Goal: Check status

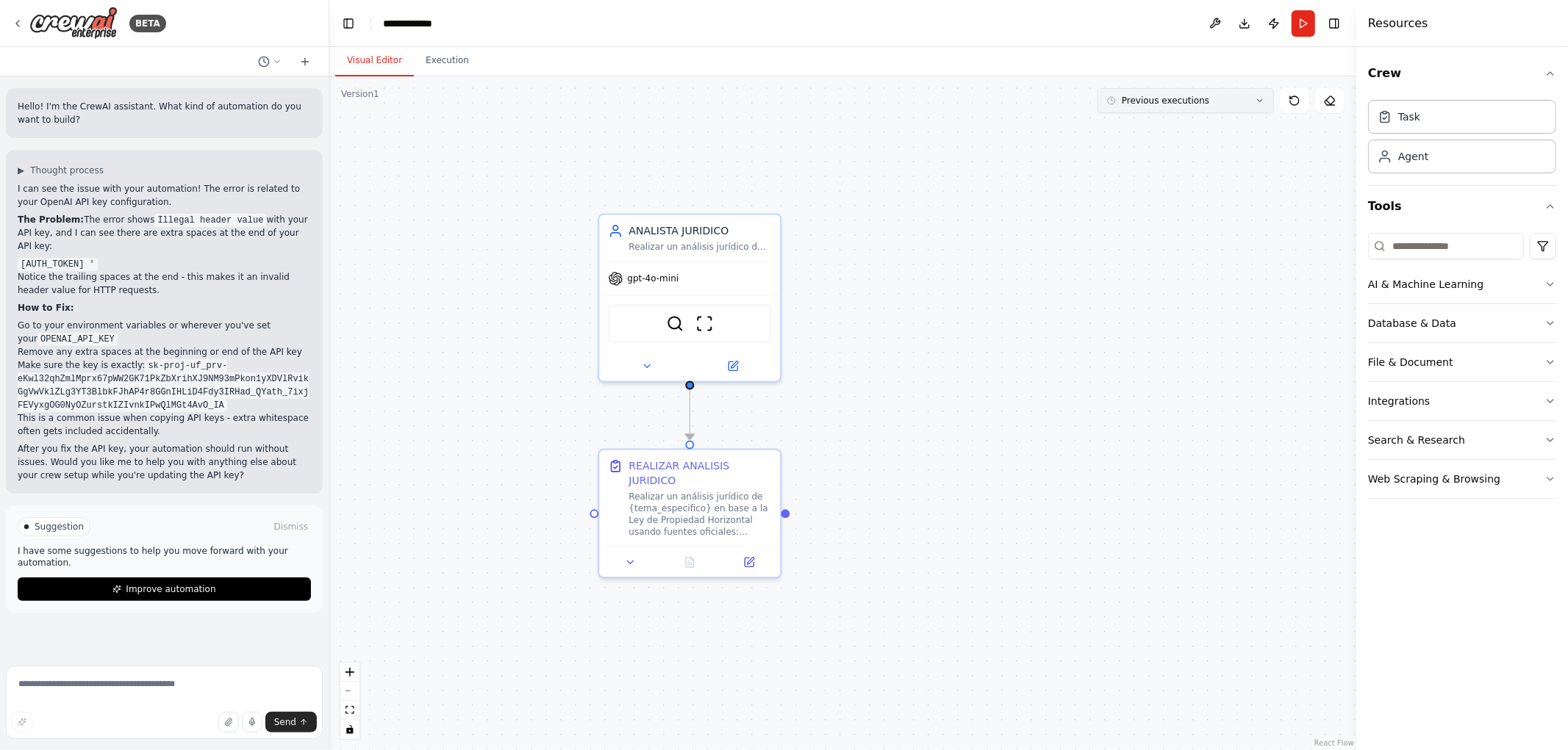
click at [1229, 108] on button "Previous executions" at bounding box center [1186, 100] width 177 height 25
click at [1193, 127] on div "1h 17m ago" at bounding box center [1195, 127] width 147 height 11
click at [1135, 128] on div "1h 17m ago" at bounding box center [1195, 127] width 147 height 11
click at [1170, 129] on div "1h 18m ago" at bounding box center [1195, 127] width 147 height 11
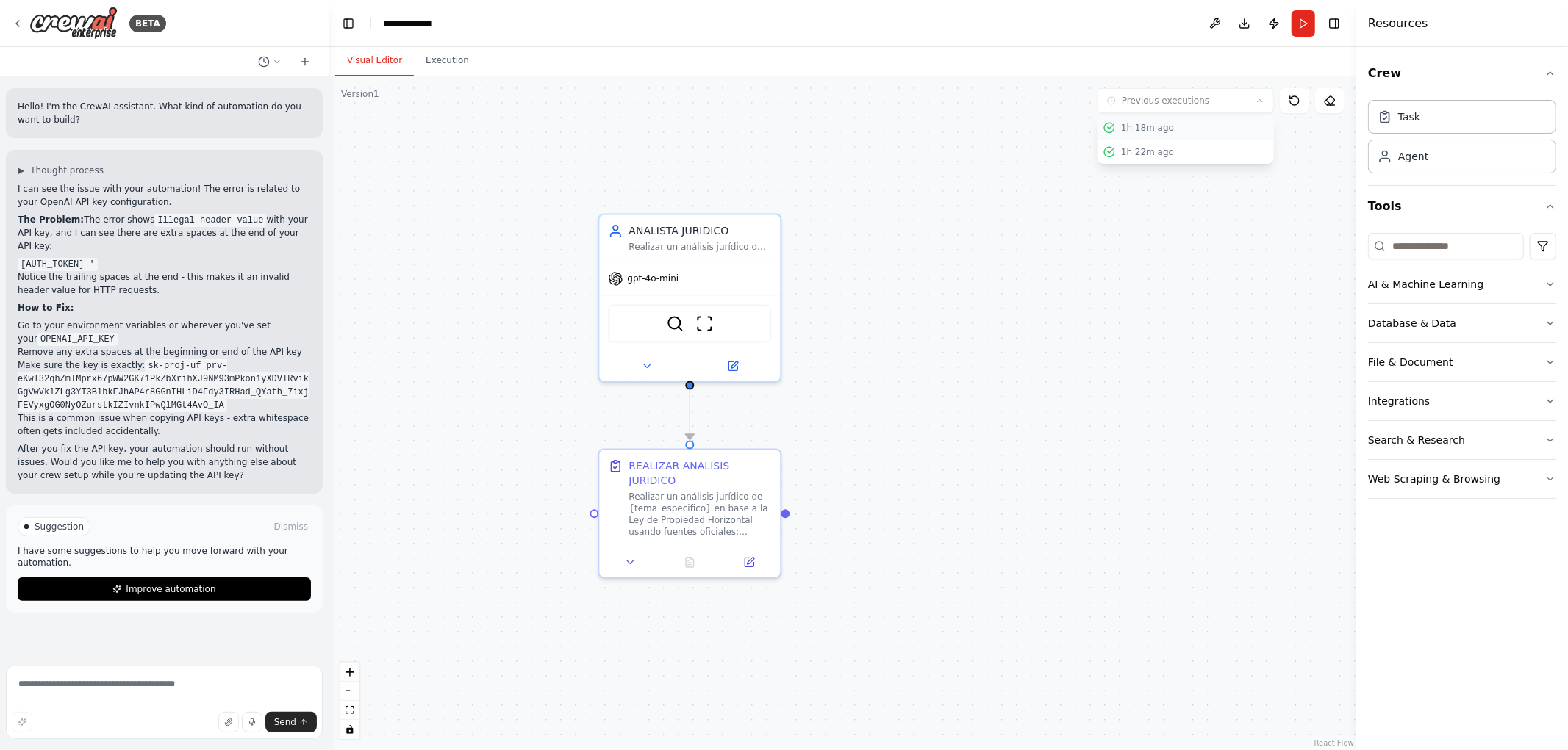
click at [1170, 129] on div "1h 18m ago" at bounding box center [1195, 127] width 147 height 11
click at [1163, 152] on div "1h 22m ago" at bounding box center [1195, 152] width 147 height 11
click at [1160, 132] on div "1h 18m ago" at bounding box center [1195, 127] width 147 height 11
click at [1043, 287] on body "BETA Hello! I'm the CrewAI assistant. What kind of automation do you want to bu…" at bounding box center [784, 375] width 1568 height 750
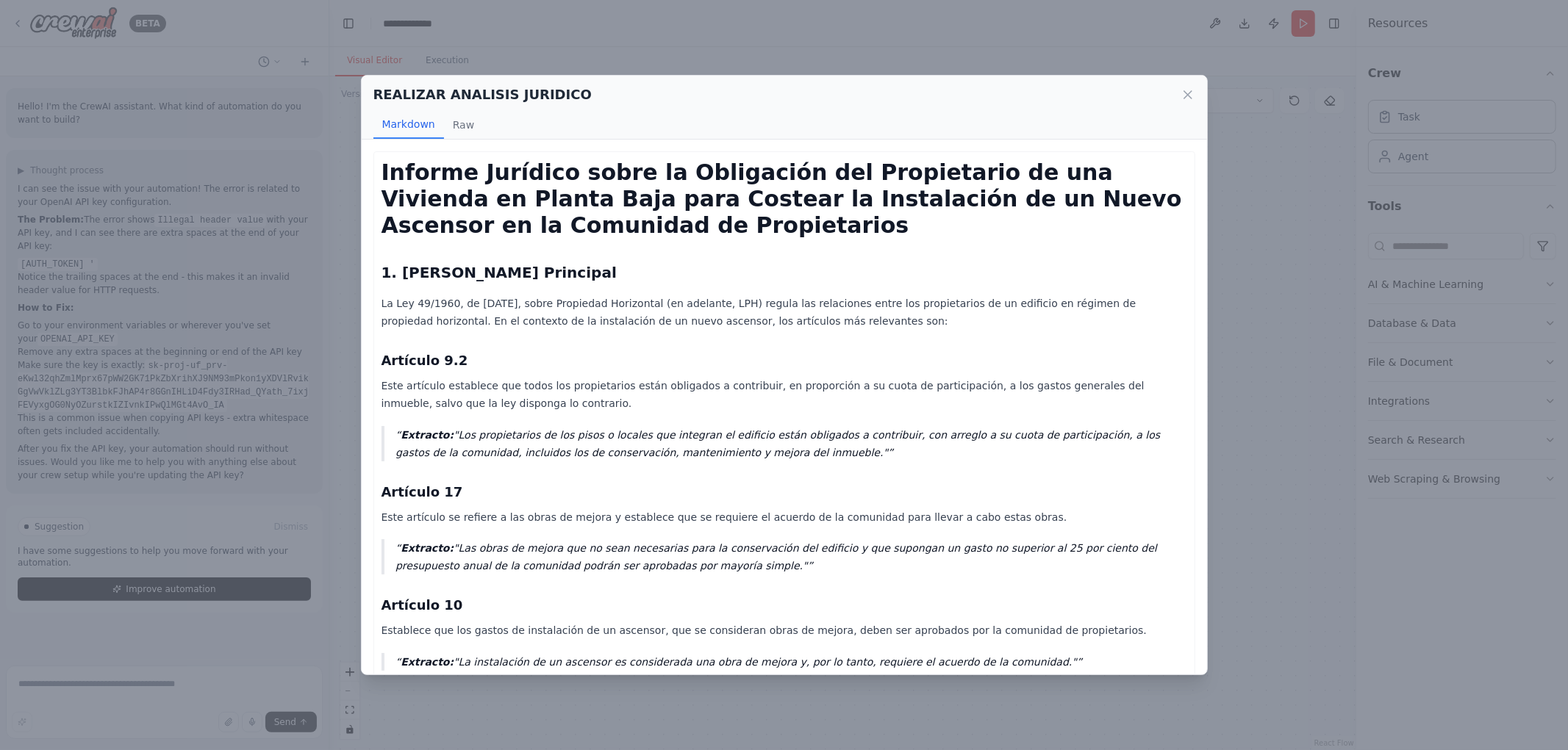
click at [1273, 178] on div "REALIZAR ANALISIS JURIDICO Markdown Raw Informe Jurídico sobre la Obligación de…" at bounding box center [784, 375] width 1568 height 750
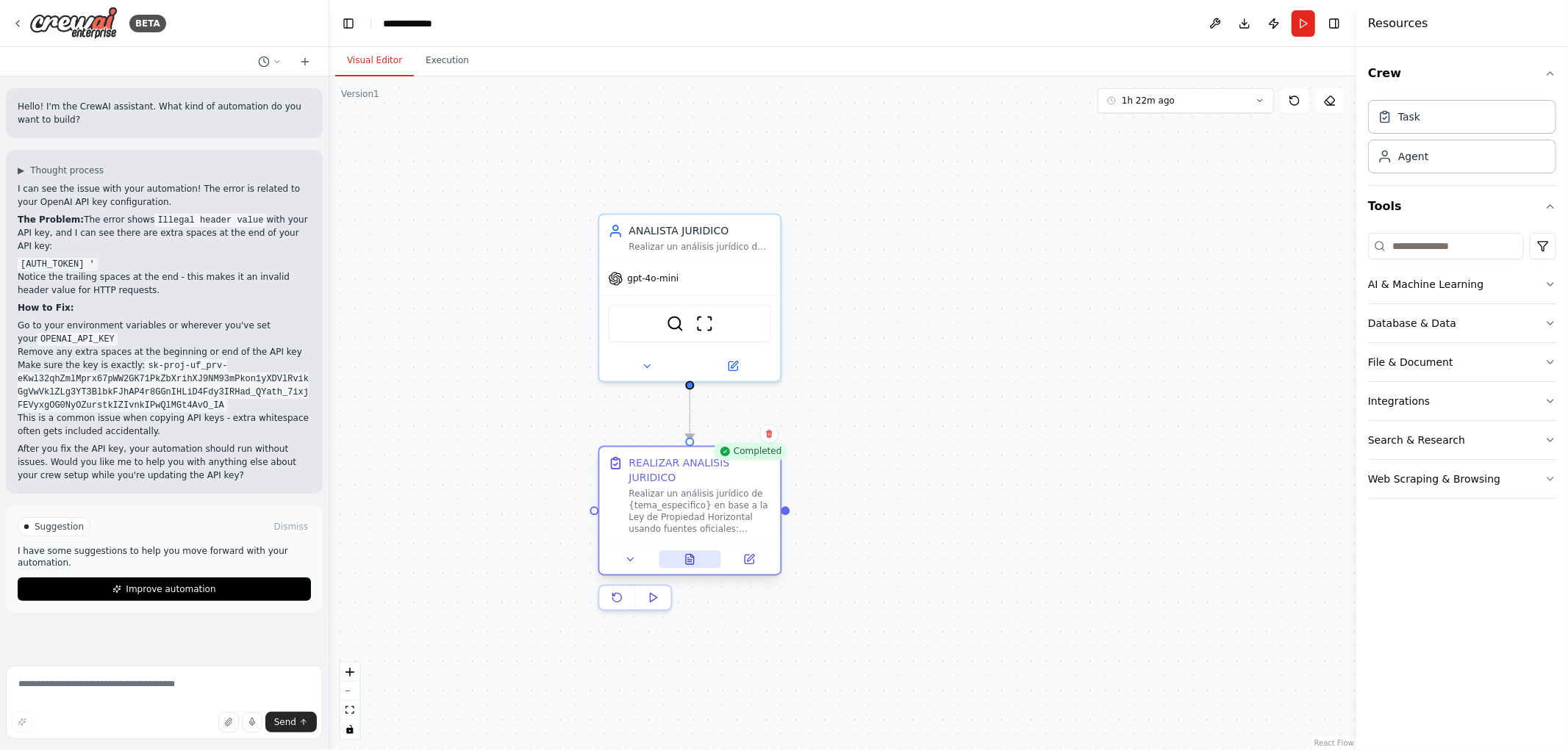
click at [689, 555] on icon at bounding box center [690, 559] width 8 height 9
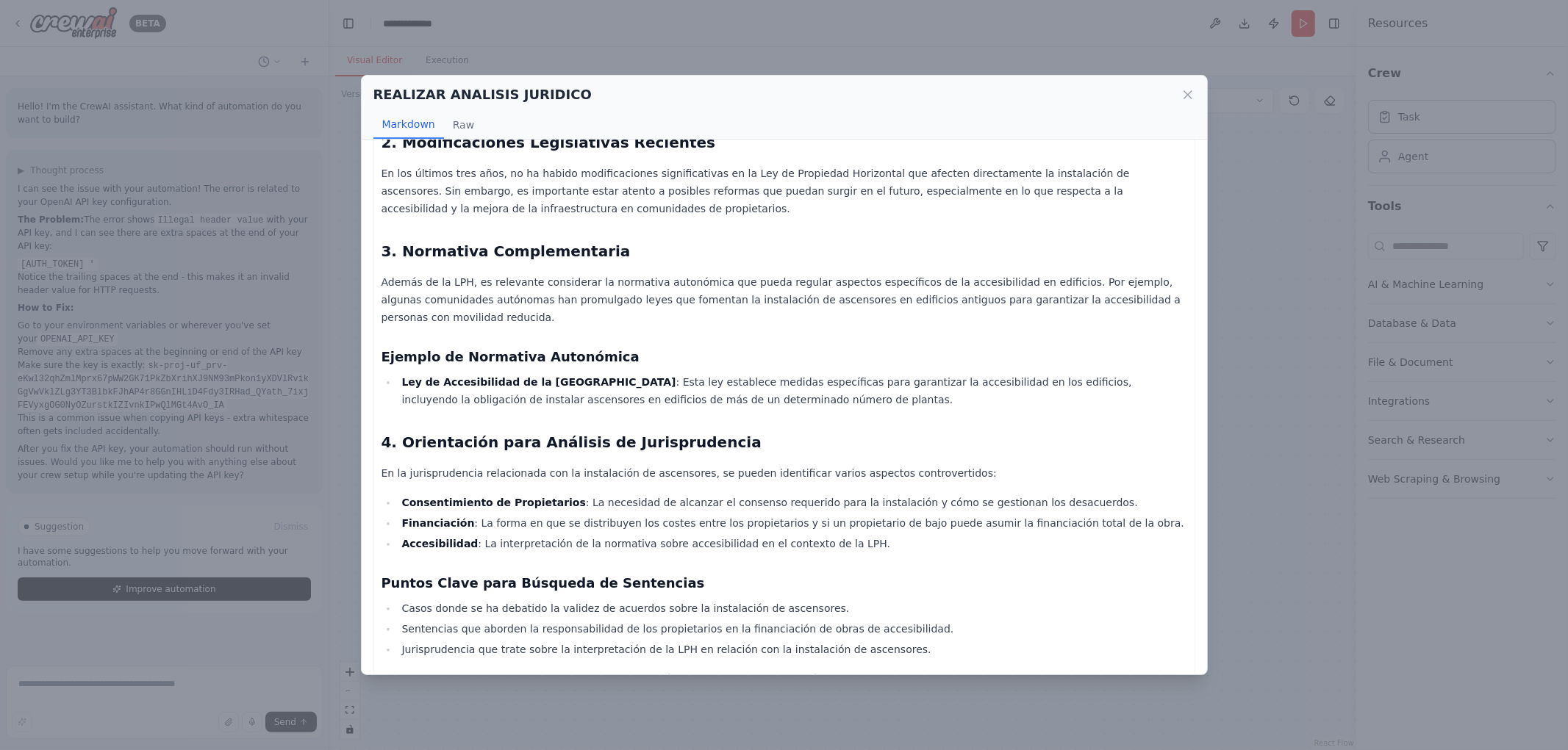
scroll to position [532, 0]
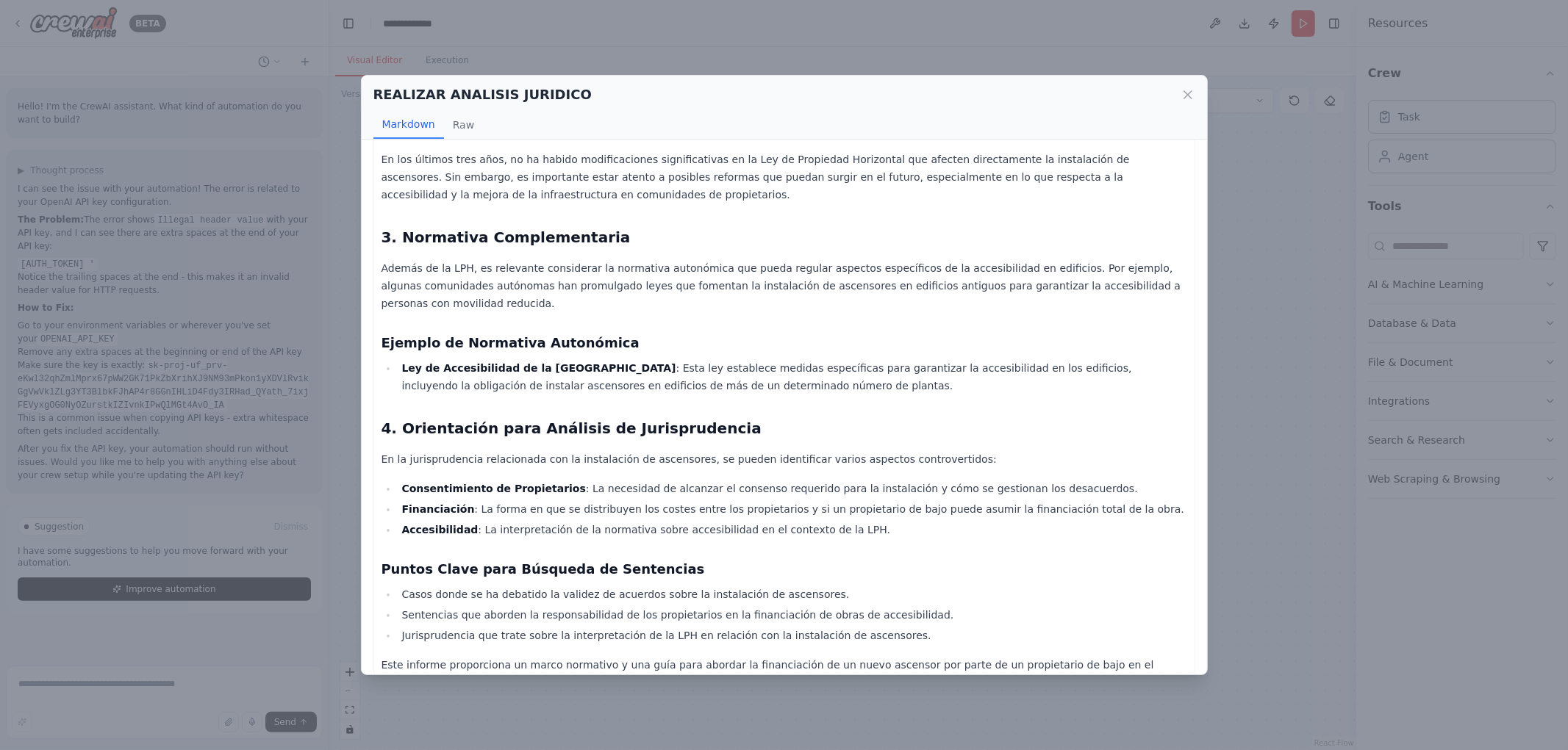
click at [1266, 456] on div "REALIZAR ANALISIS JURIDICO Markdown Raw Informe Jurídico: Financiación de Nuevo…" at bounding box center [784, 375] width 1568 height 750
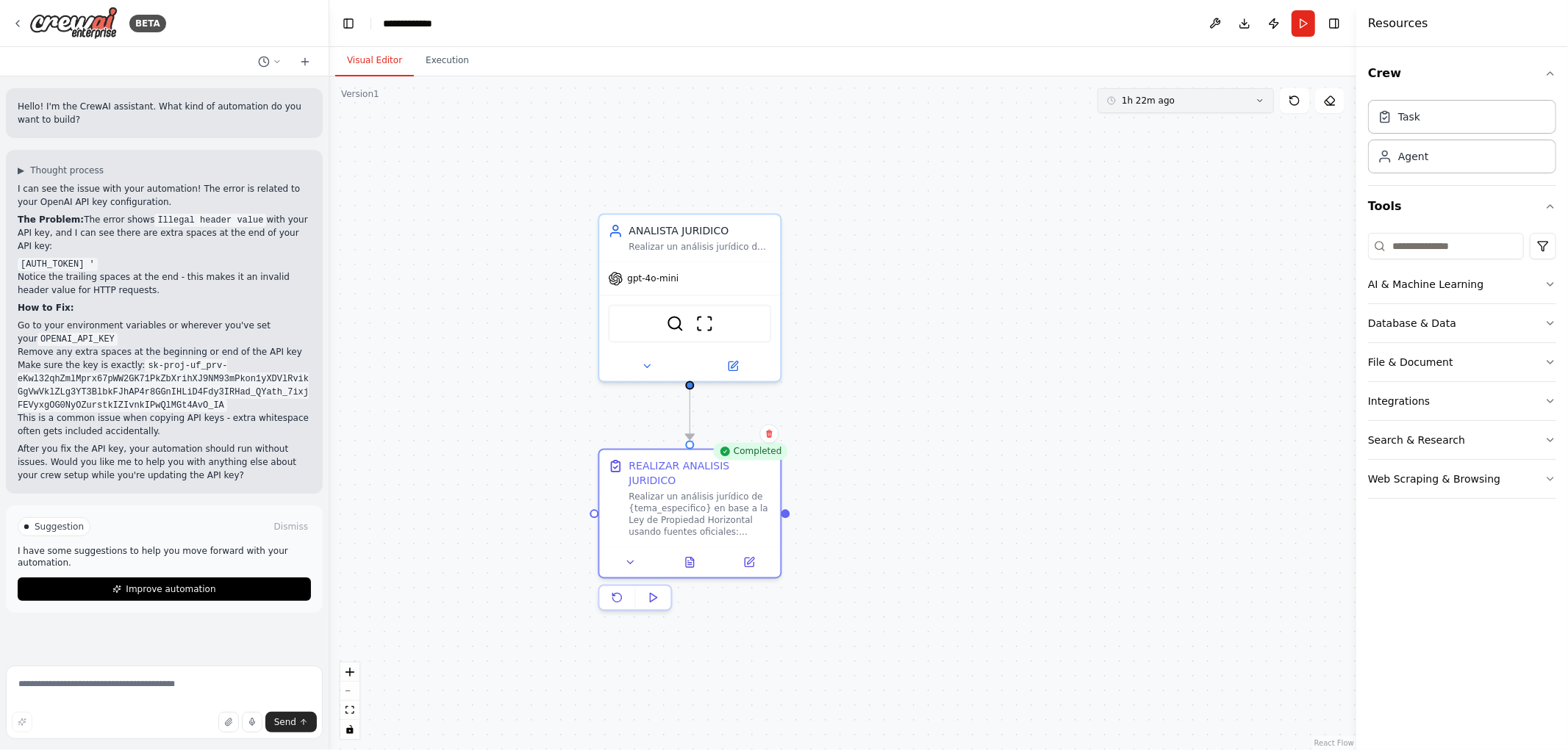
click at [1252, 105] on button "1h 22m ago" at bounding box center [1186, 100] width 177 height 25
click at [1172, 151] on div "1h 18m ago" at bounding box center [1195, 152] width 147 height 11
click at [691, 551] on button at bounding box center [690, 558] width 62 height 18
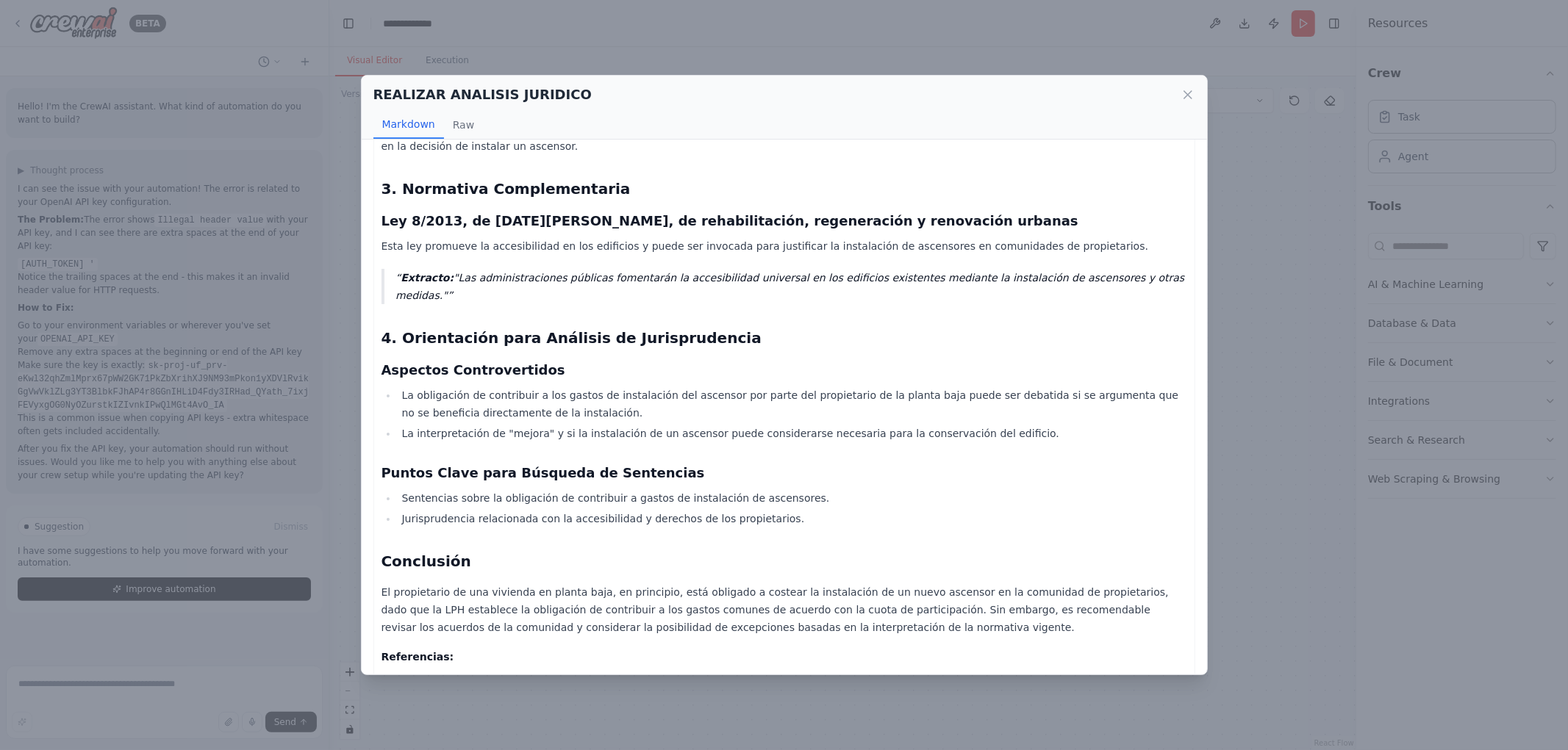
scroll to position [651, 0]
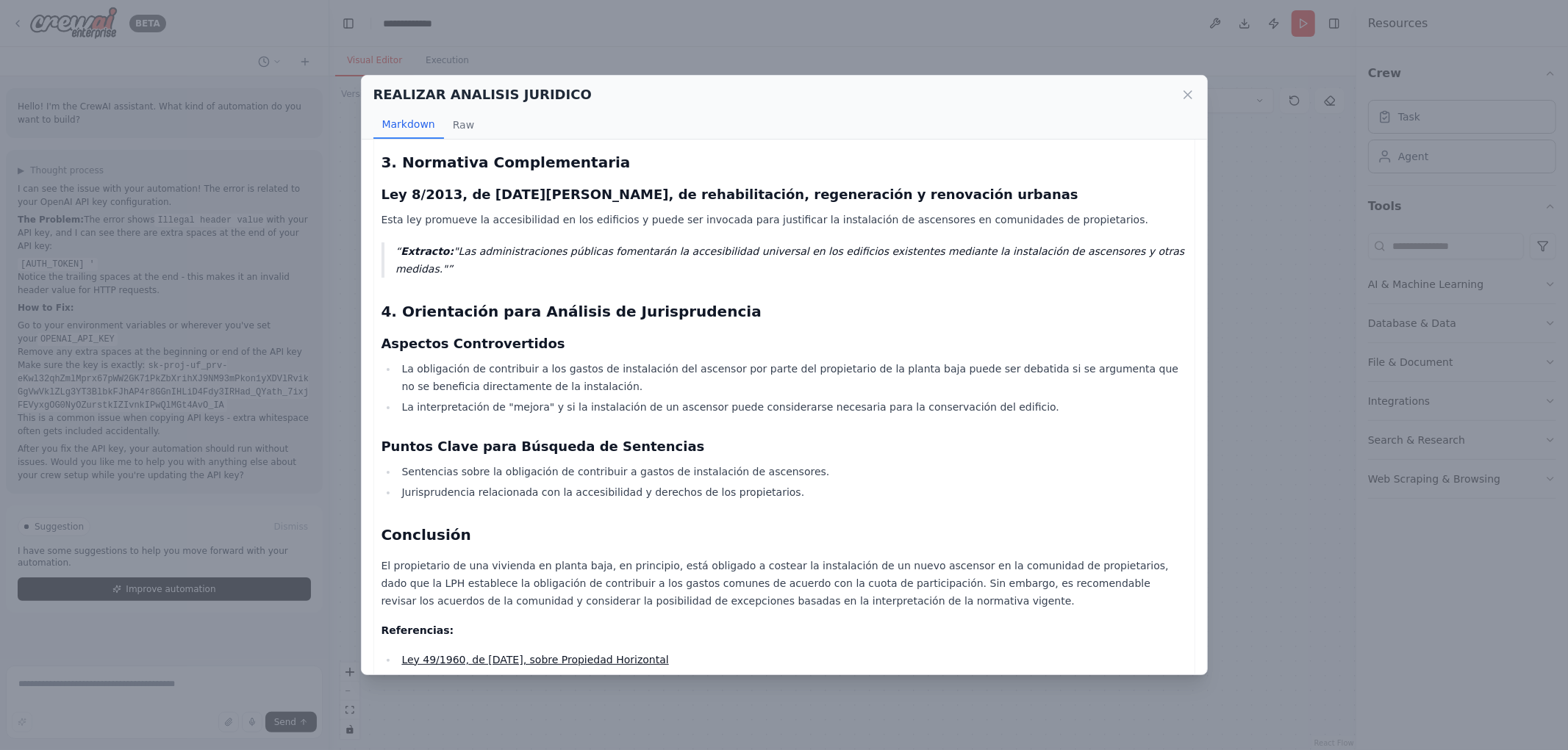
click at [1266, 243] on div "REALIZAR ANALISIS JURIDICO Markdown Raw Informe Jurídico sobre la Obligación de…" at bounding box center [784, 375] width 1568 height 750
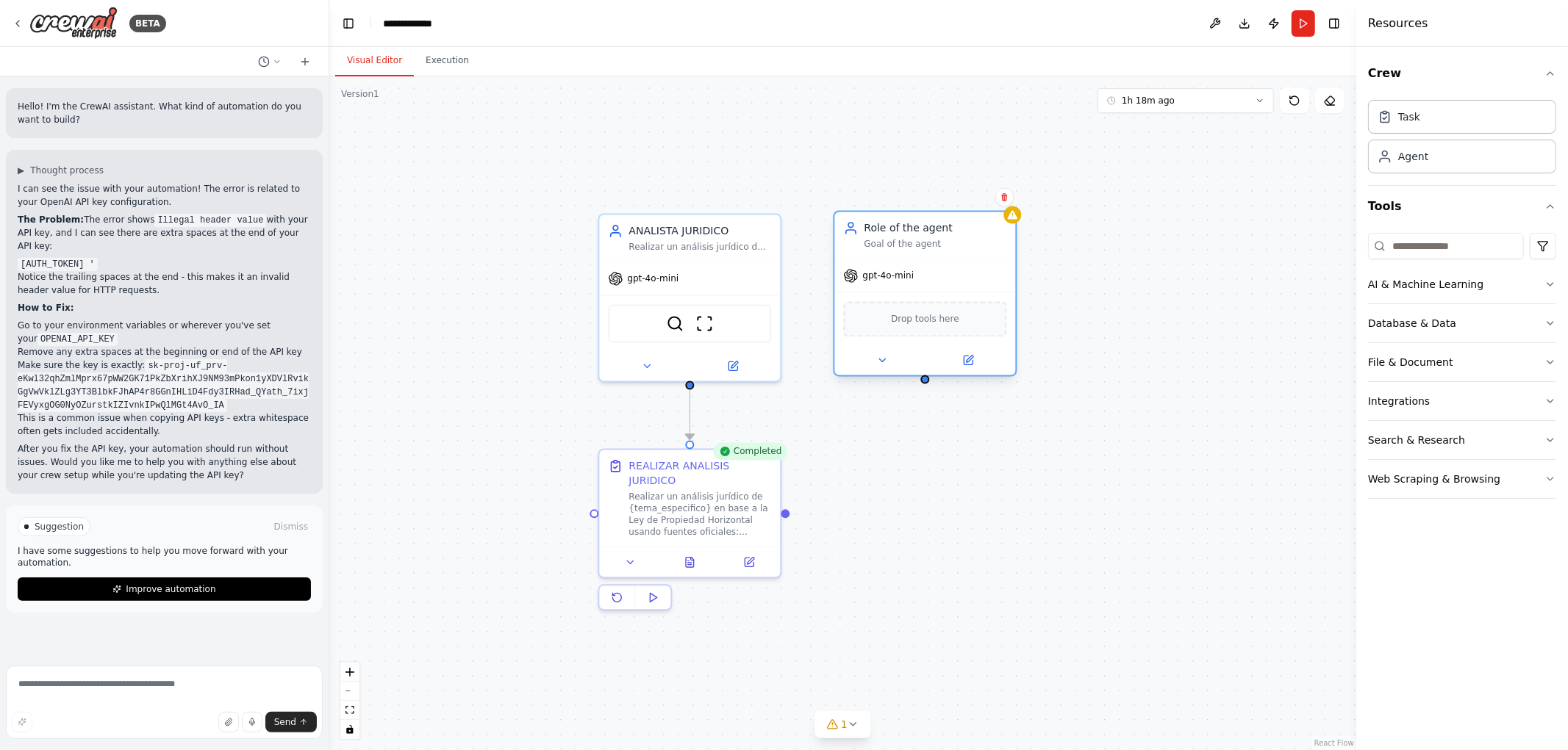
drag, startPoint x: 958, startPoint y: 302, endPoint x: 903, endPoint y: 225, distance: 94.6
click at [903, 225] on div "Role of the agent" at bounding box center [935, 228] width 143 height 15
click at [1092, 336] on div ".deletable-edge-delete-btn { width: 20px; height: 20px; border: 0px solid #ffff…" at bounding box center [843, 413] width 1027 height 674
